Goal: Find specific fact: Find contact information

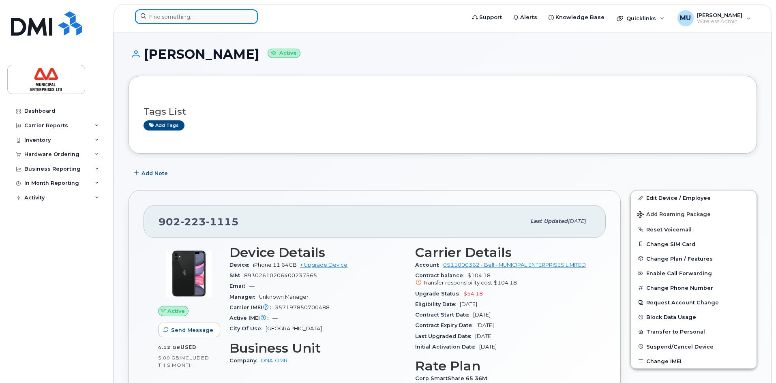
click at [221, 17] on input at bounding box center [196, 16] width 123 height 15
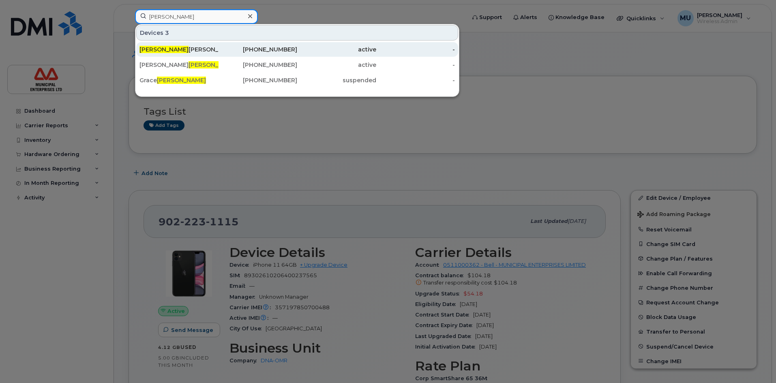
type input "[PERSON_NAME]"
click at [281, 46] on div "[PHONE_NUMBER]" at bounding box center [257, 49] width 79 height 8
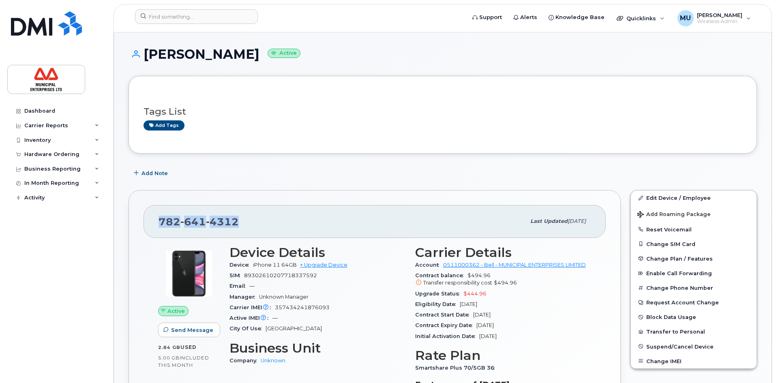
drag, startPoint x: 250, startPoint y: 224, endPoint x: 138, endPoint y: 221, distance: 112.3
click at [138, 221] on div "[PHONE_NUMBER] Last updated [DATE] Active Send Message 2.84 GB  used 5.00 GB  i…" at bounding box center [374, 326] width 492 height 272
copy span "[PHONE_NUMBER]"
